Goal: Information Seeking & Learning: Learn about a topic

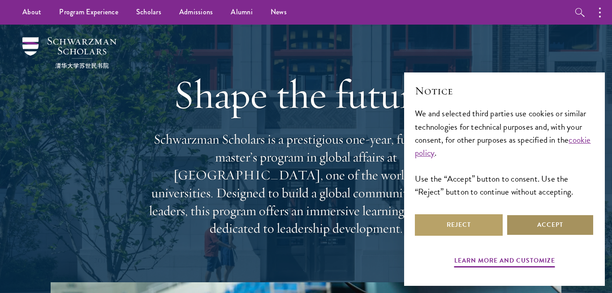
click at [530, 225] on button "Accept" at bounding box center [550, 226] width 88 height 22
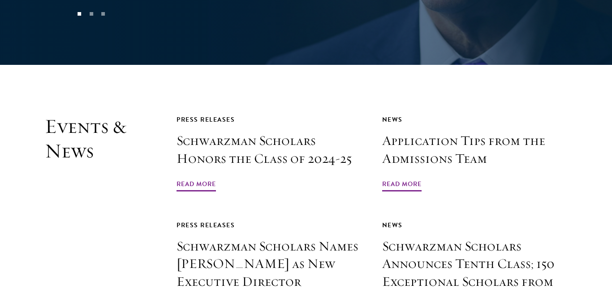
scroll to position [1980, 0]
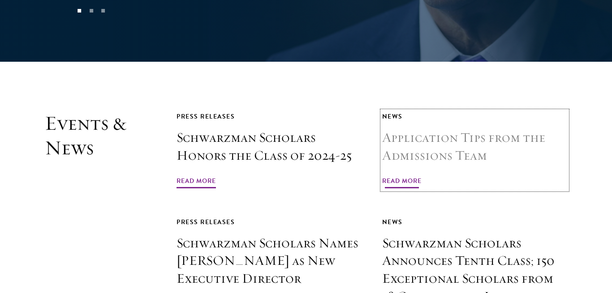
click at [472, 129] on h3 "Application Tips from the Admissions Team" at bounding box center [474, 147] width 185 height 36
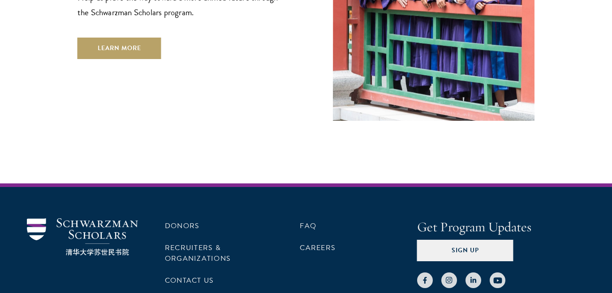
scroll to position [2679, 0]
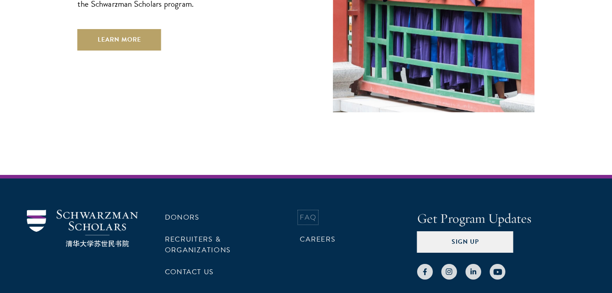
click at [307, 212] on link "FAQ" at bounding box center [308, 217] width 17 height 11
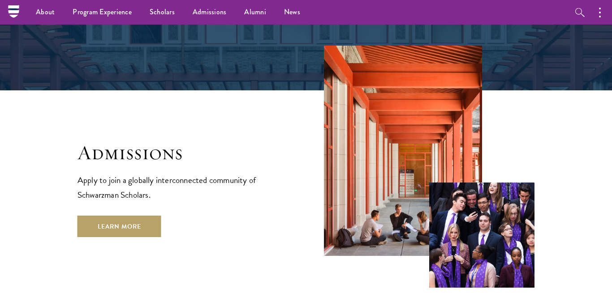
scroll to position [1407, 0]
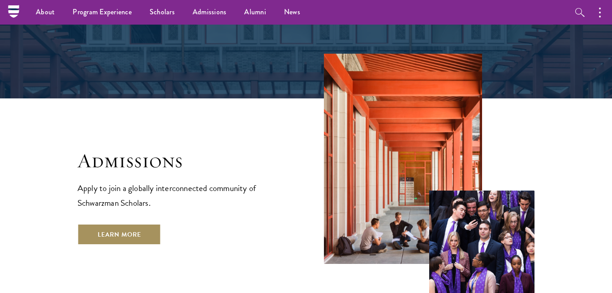
click at [107, 224] on link "Learn More" at bounding box center [120, 235] width 84 height 22
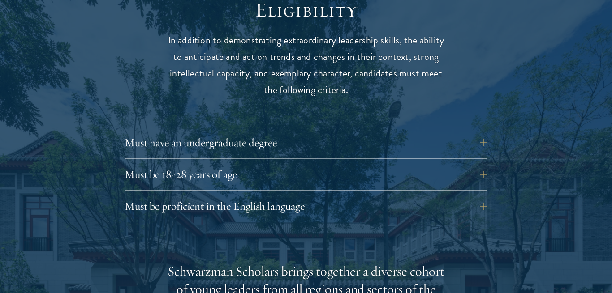
scroll to position [1195, 0]
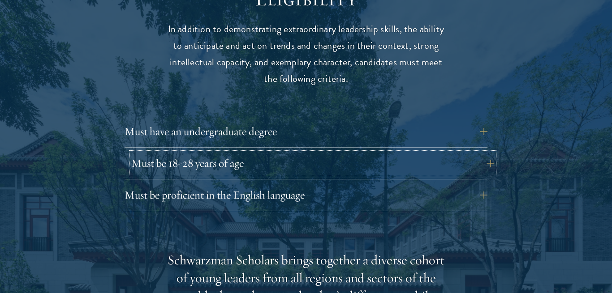
click at [484, 153] on button "Must be 18-28 years of age" at bounding box center [312, 164] width 363 height 22
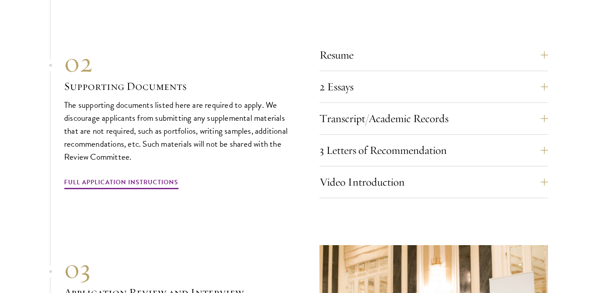
scroll to position [2865, 0]
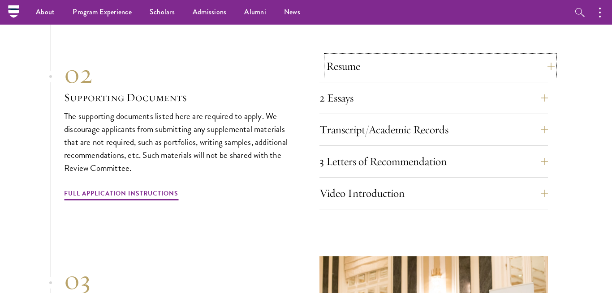
click at [546, 56] on button "Resume" at bounding box center [440, 67] width 229 height 22
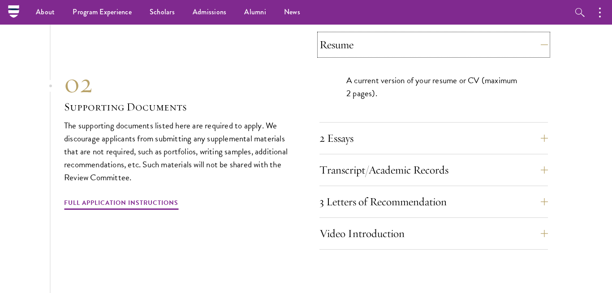
scroll to position [2791, 0]
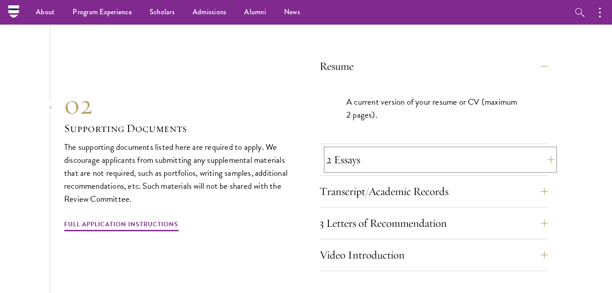
click at [552, 149] on button "2 Essays" at bounding box center [440, 160] width 229 height 22
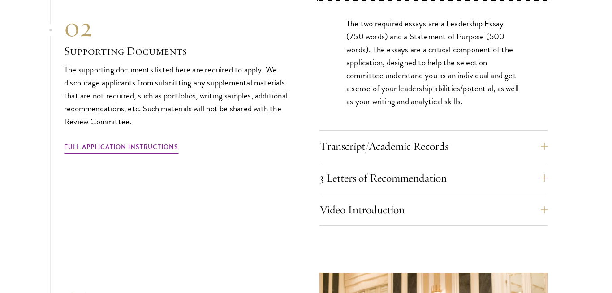
scroll to position [2906, 0]
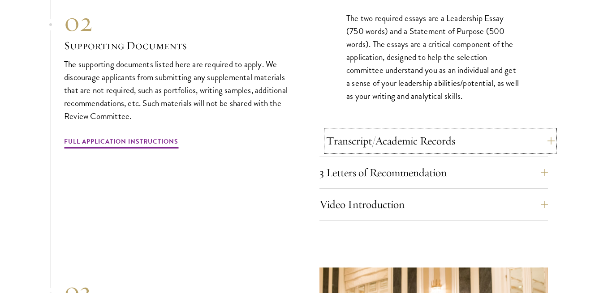
click at [548, 130] on button "Transcript/Academic Records" at bounding box center [440, 141] width 229 height 22
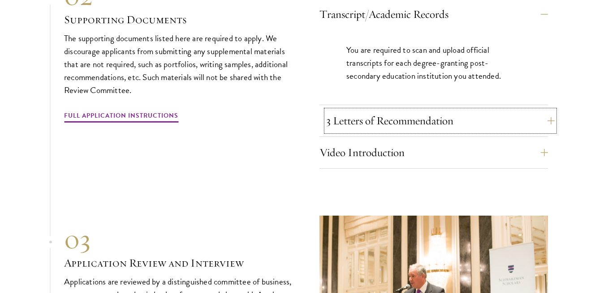
click at [546, 110] on button "3 Letters of Recommendation" at bounding box center [440, 121] width 229 height 22
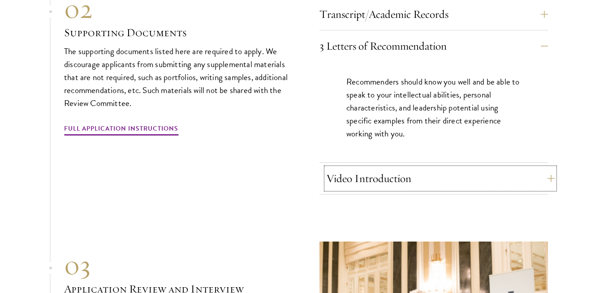
click at [549, 168] on button "Video Introduction" at bounding box center [440, 179] width 229 height 22
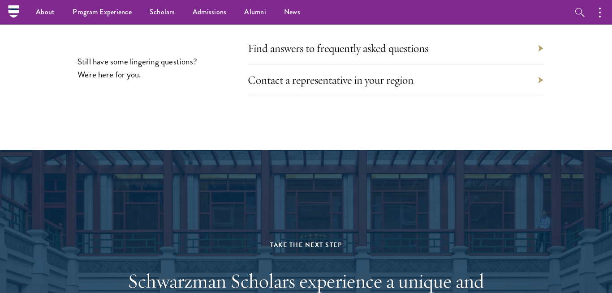
scroll to position [4163, 0]
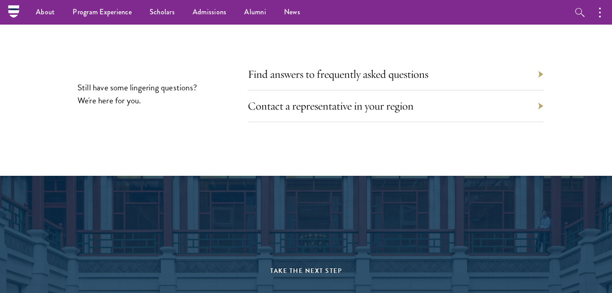
click at [511, 61] on div "Find answers to frequently asked questions" at bounding box center [396, 75] width 296 height 32
click at [542, 59] on div "Find answers to frequently asked questions" at bounding box center [396, 75] width 296 height 32
click at [402, 67] on link "Find answers to frequently asked questions" at bounding box center [345, 74] width 181 height 14
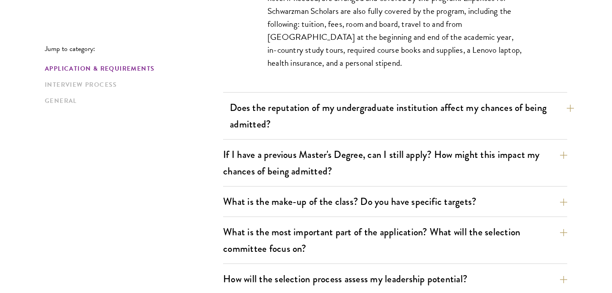
scroll to position [453, 0]
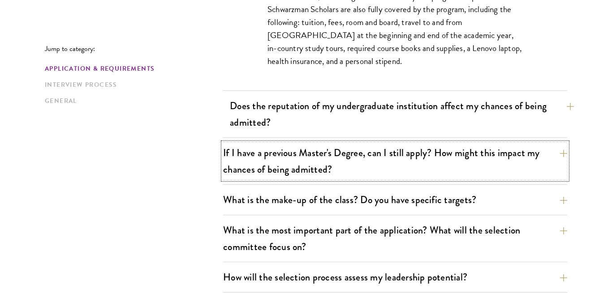
click at [249, 156] on button "If I have a previous Master's Degree, can I still apply? How might this impact …" at bounding box center [395, 161] width 344 height 37
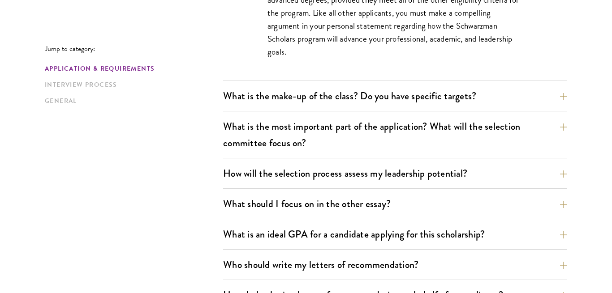
scroll to position [549, 0]
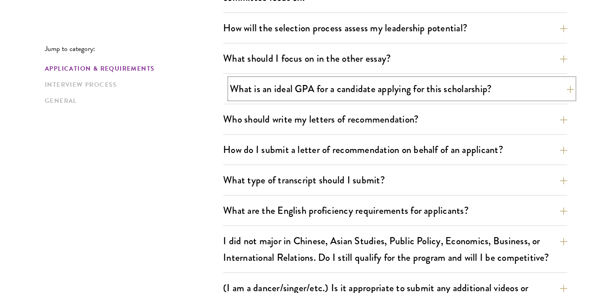
click at [264, 89] on button "What is an ideal GPA for a candidate applying for this scholarship?" at bounding box center [402, 89] width 344 height 20
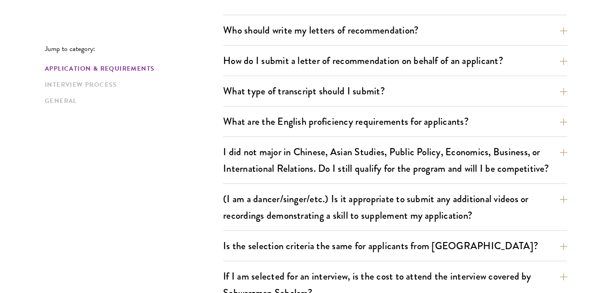
scroll to position [811, 0]
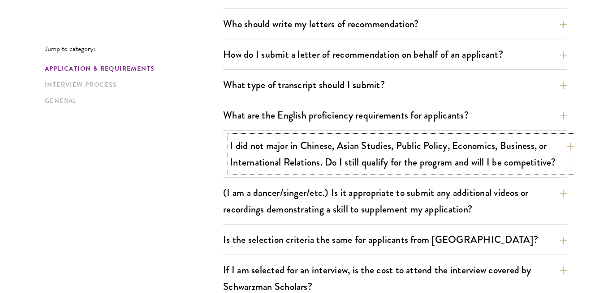
click at [251, 144] on button "I did not major in Chinese, Asian Studies, Public Policy, Economics, Business, …" at bounding box center [402, 154] width 344 height 37
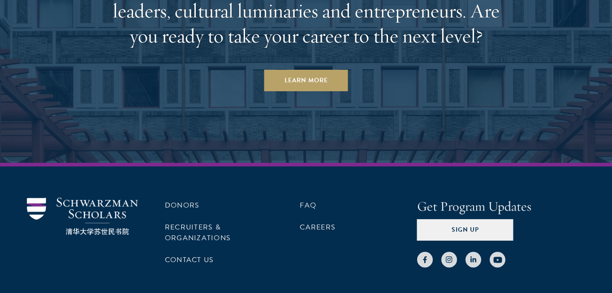
scroll to position [2630, 0]
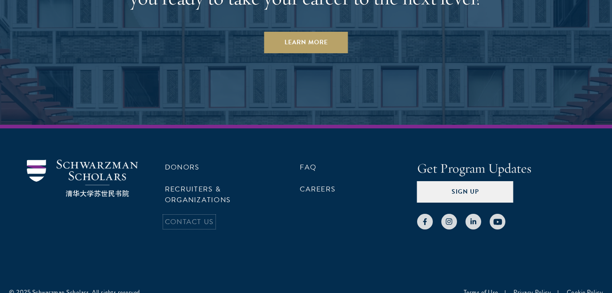
click at [207, 217] on link "Contact Us" at bounding box center [189, 222] width 49 height 11
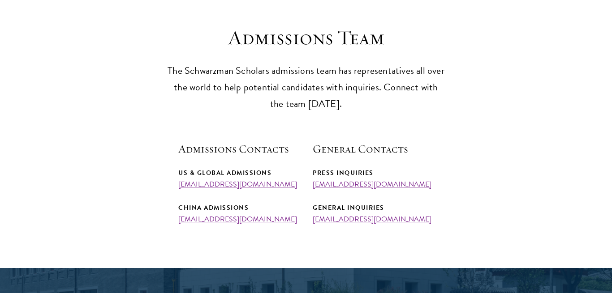
scroll to position [245, 0]
